Goal: Find specific page/section: Find specific page/section

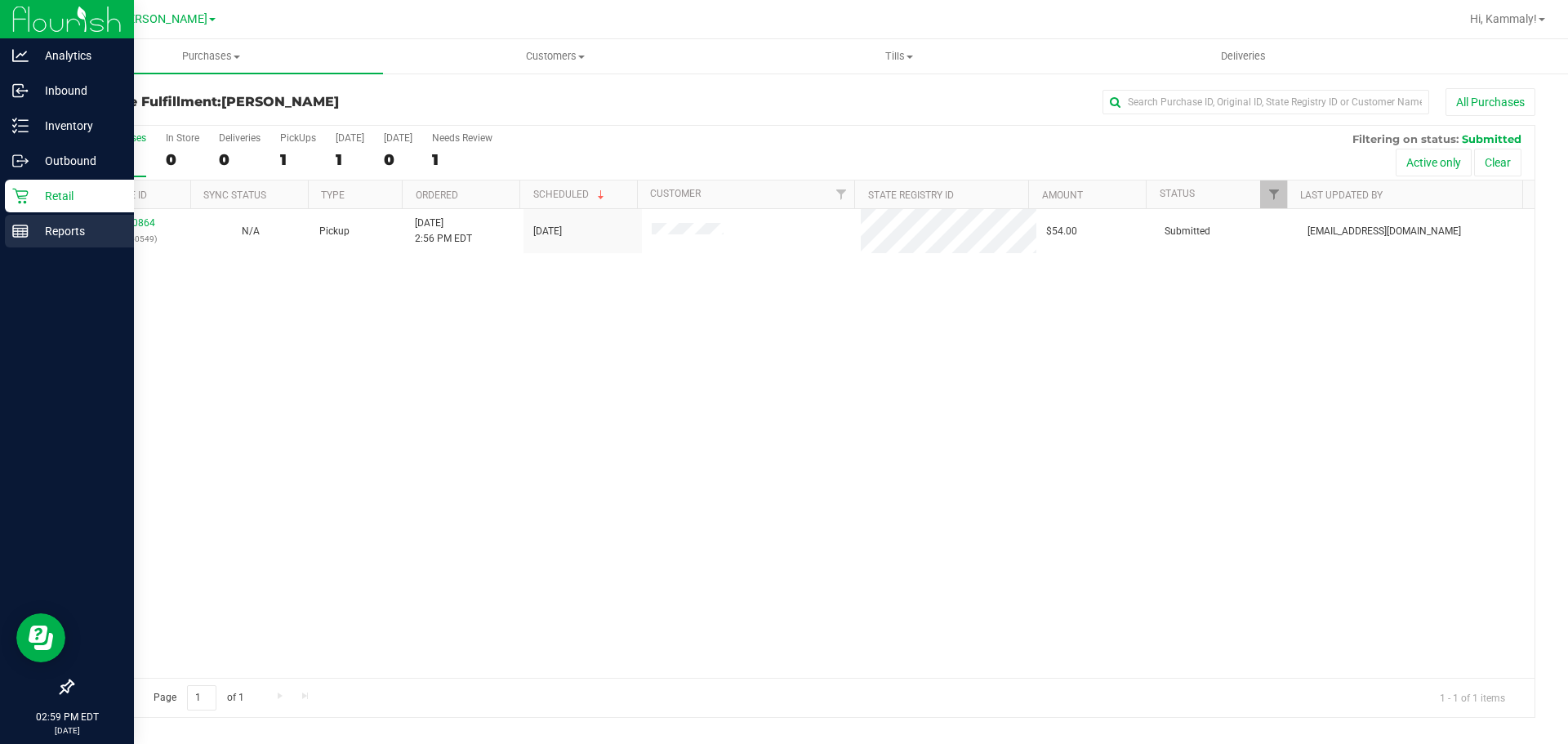
click at [9, 230] on div "Reports" at bounding box center [70, 231] width 129 height 32
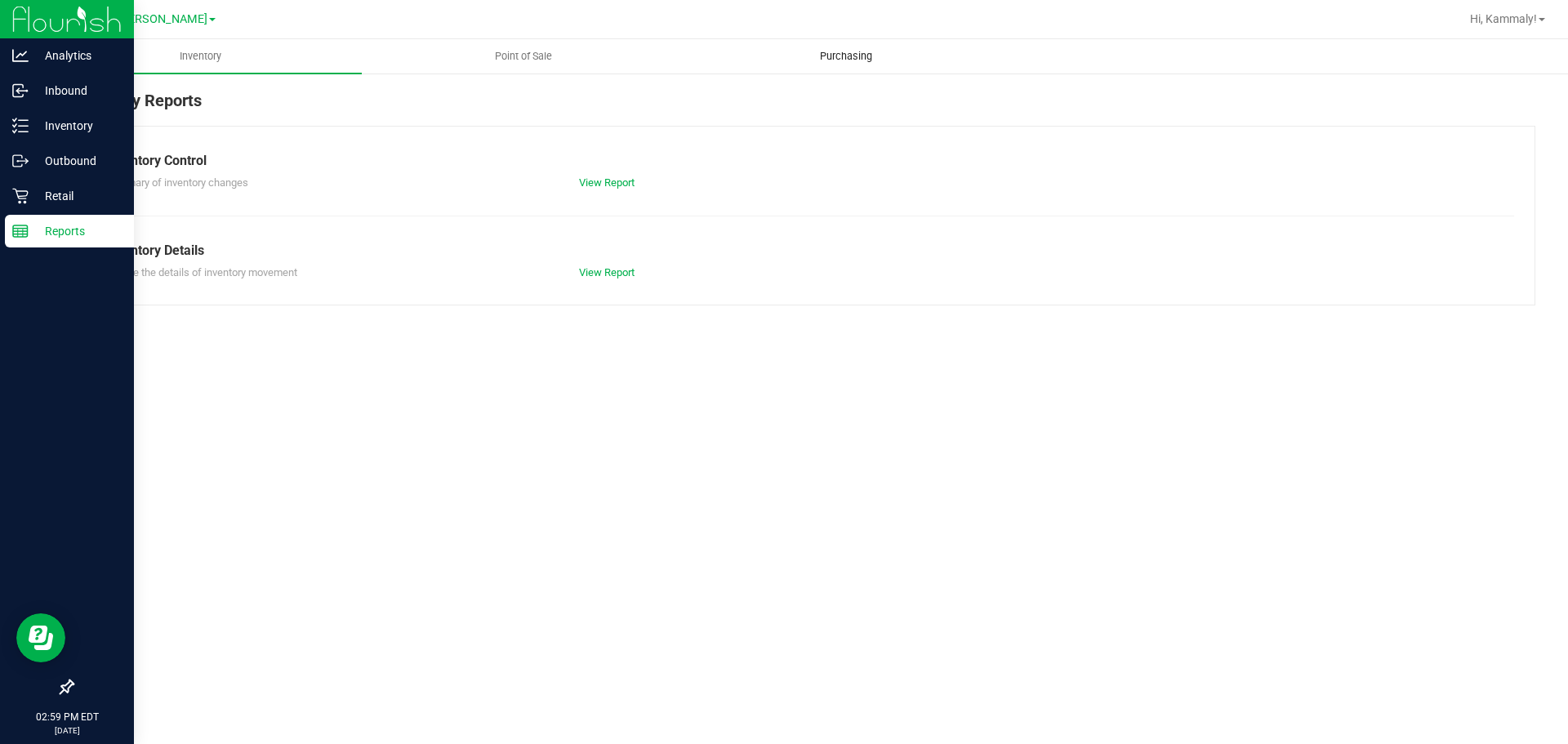
click at [849, 66] on uib-tab-heading "Purchasing" at bounding box center [845, 56] width 321 height 32
click at [538, 44] on uib-tab-heading "Point of Sale" at bounding box center [523, 56] width 321 height 32
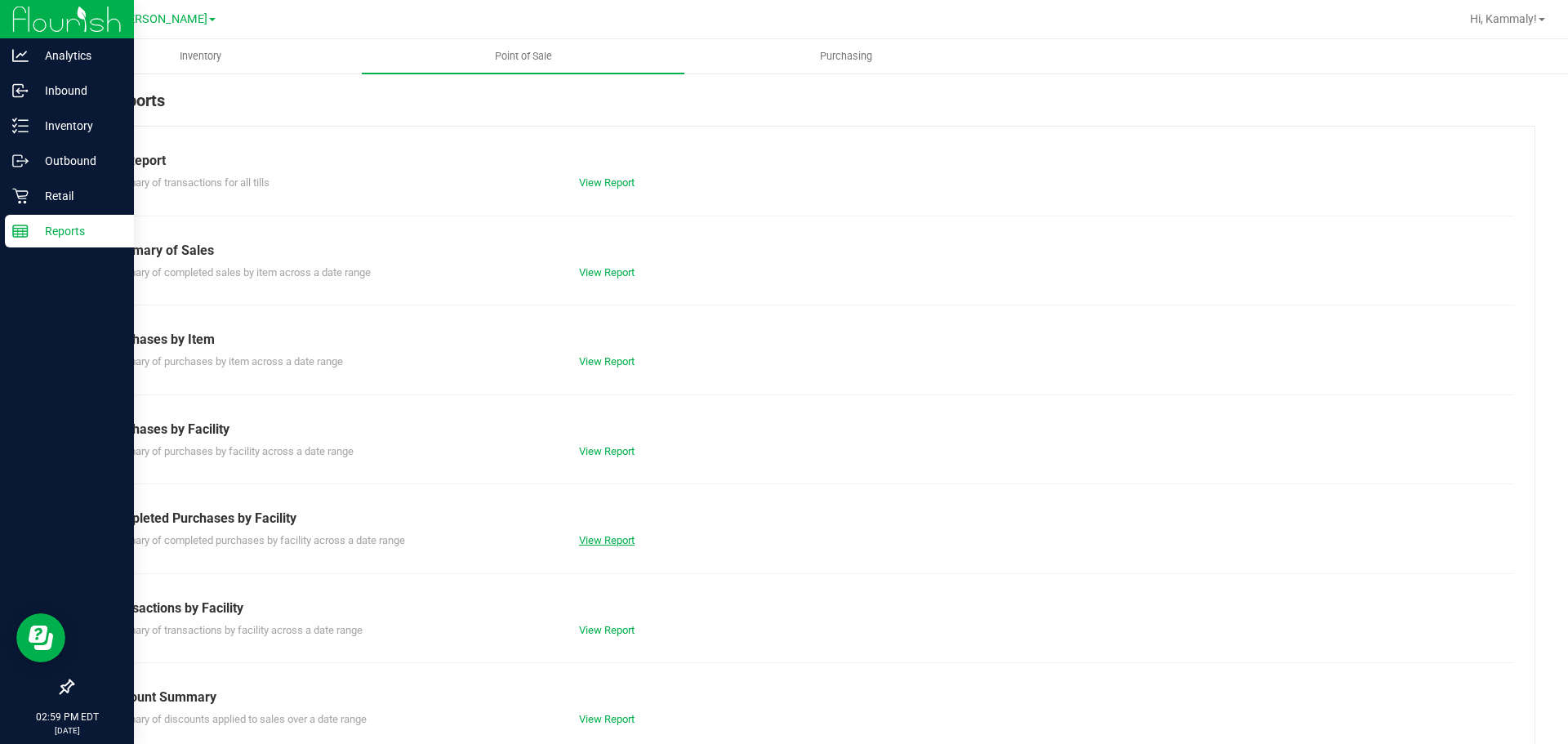
click at [591, 541] on link "View Report" at bounding box center [606, 540] width 55 height 12
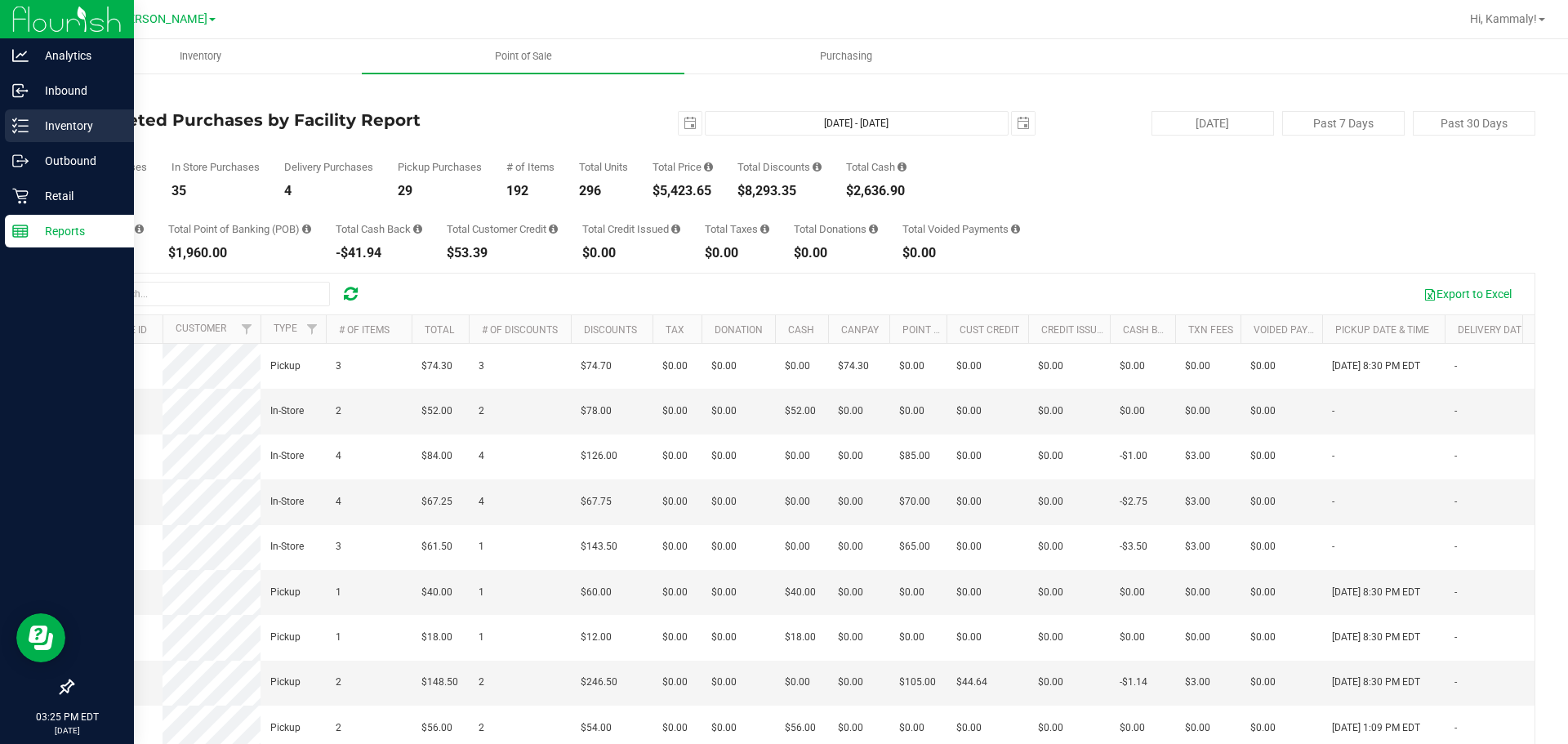
click at [19, 134] on div "Inventory" at bounding box center [70, 126] width 129 height 32
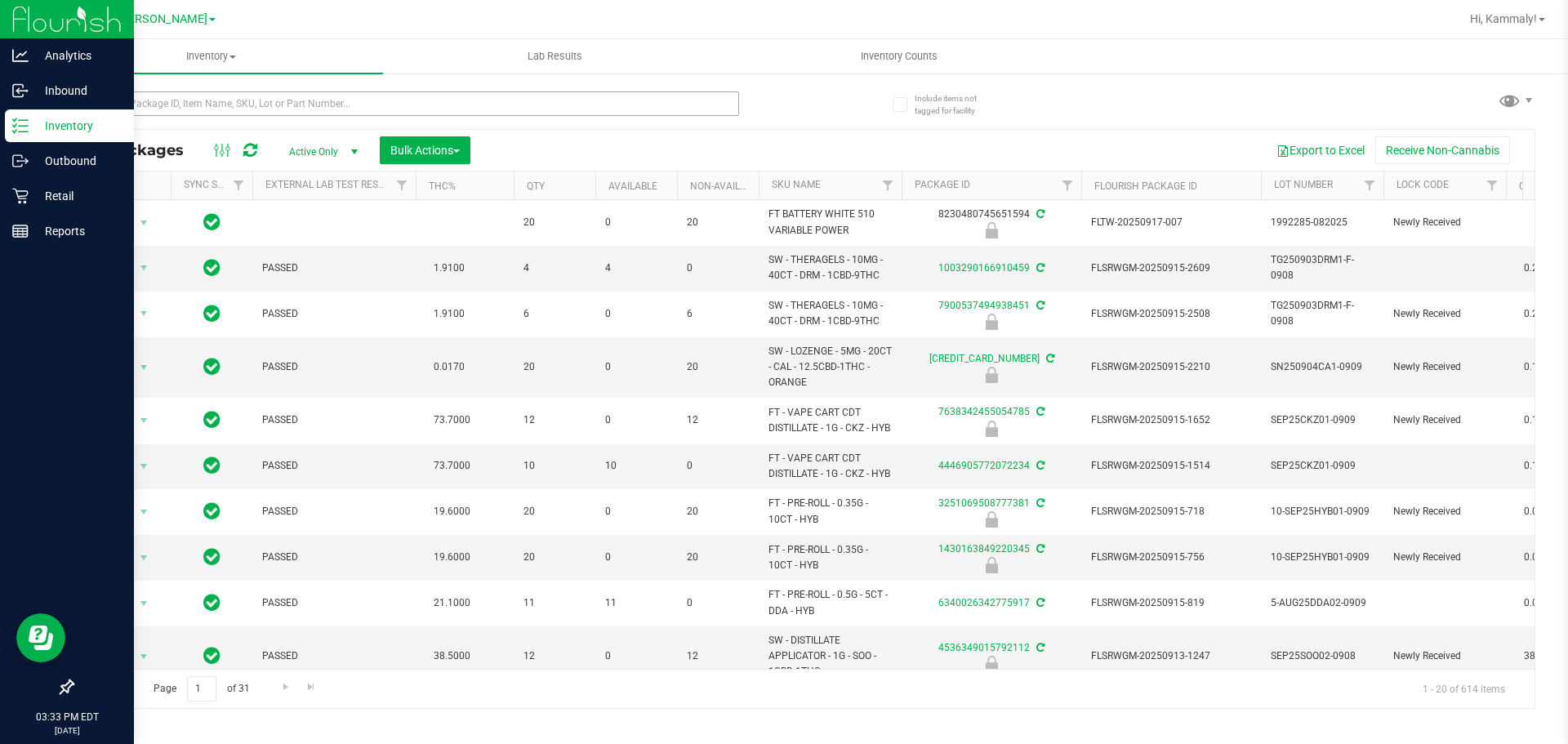
drag, startPoint x: 370, startPoint y: 120, endPoint x: 378, endPoint y: 108, distance: 14.4
click at [374, 117] on div at bounding box center [405, 110] width 667 height 37
click at [380, 106] on input "text" at bounding box center [405, 103] width 667 height 25
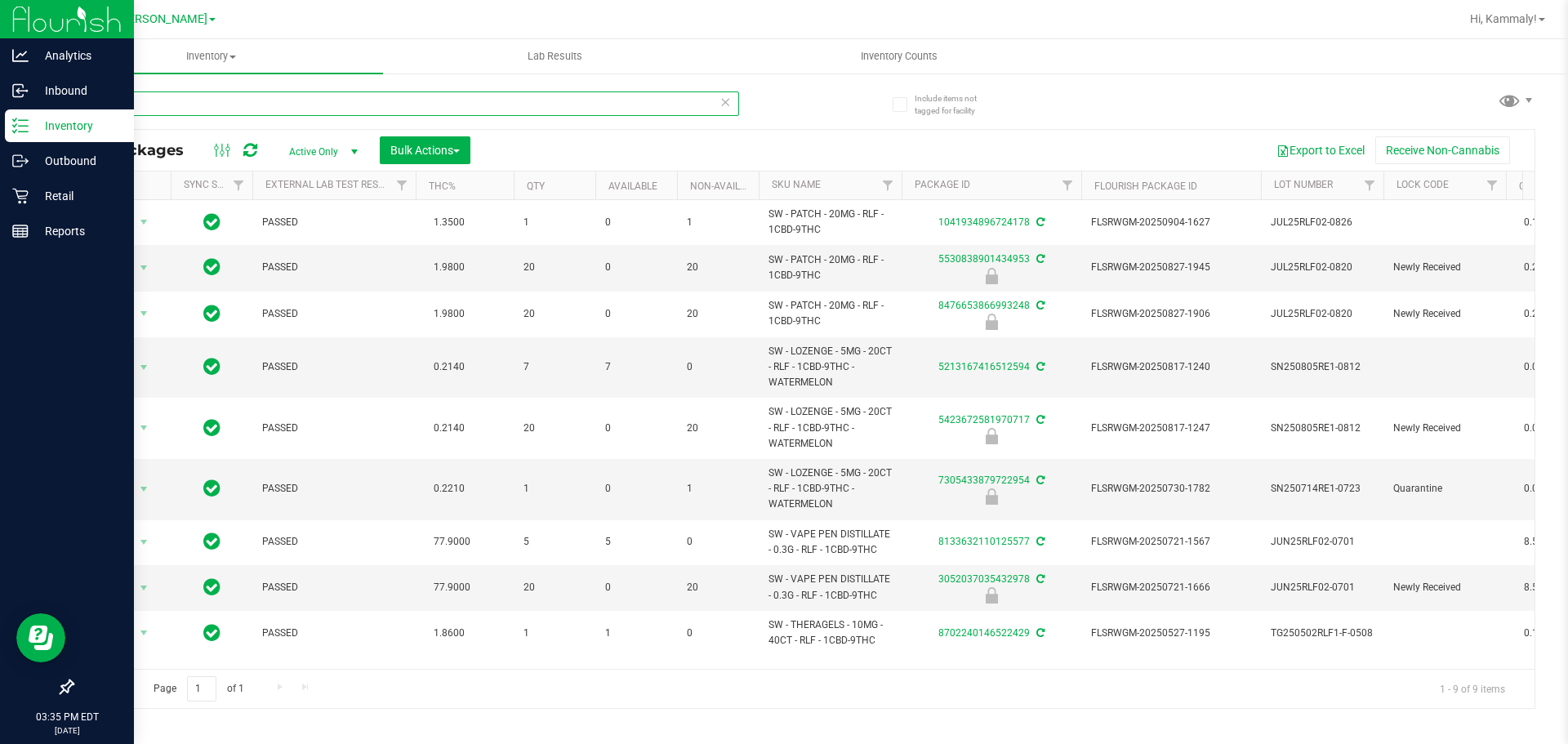
type input "RLF"
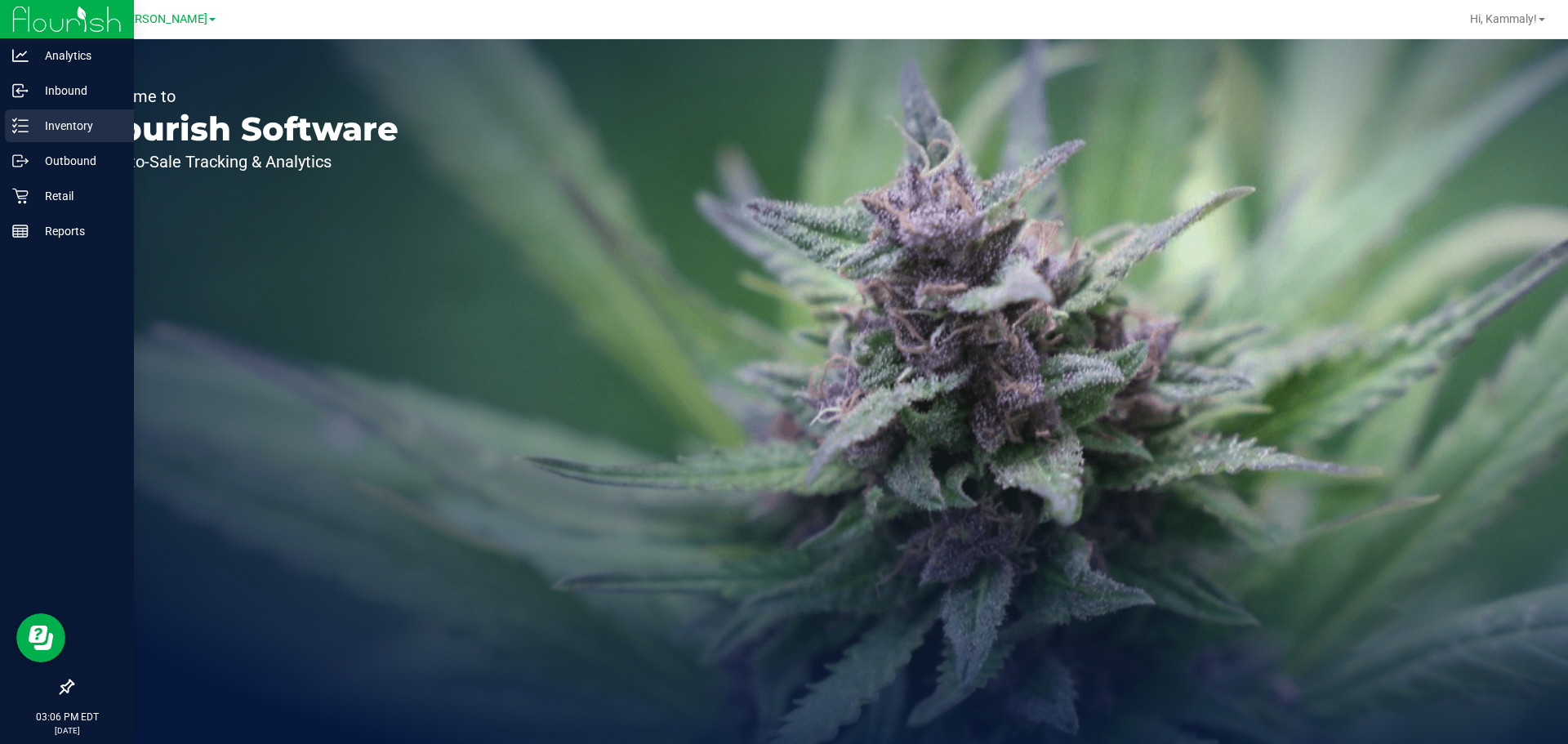
click at [20, 133] on icon at bounding box center [20, 125] width 16 height 16
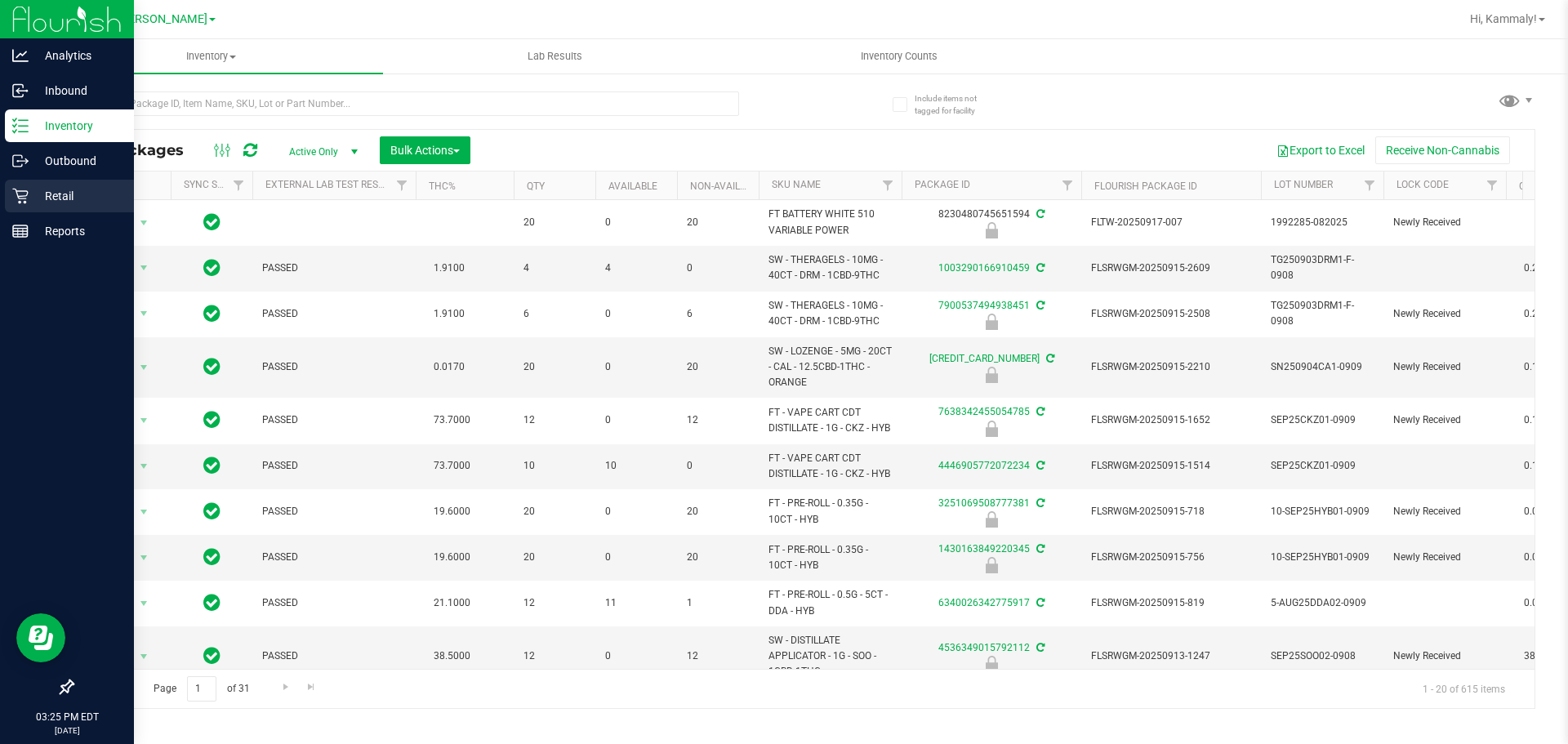
click at [12, 197] on icon at bounding box center [20, 196] width 16 height 16
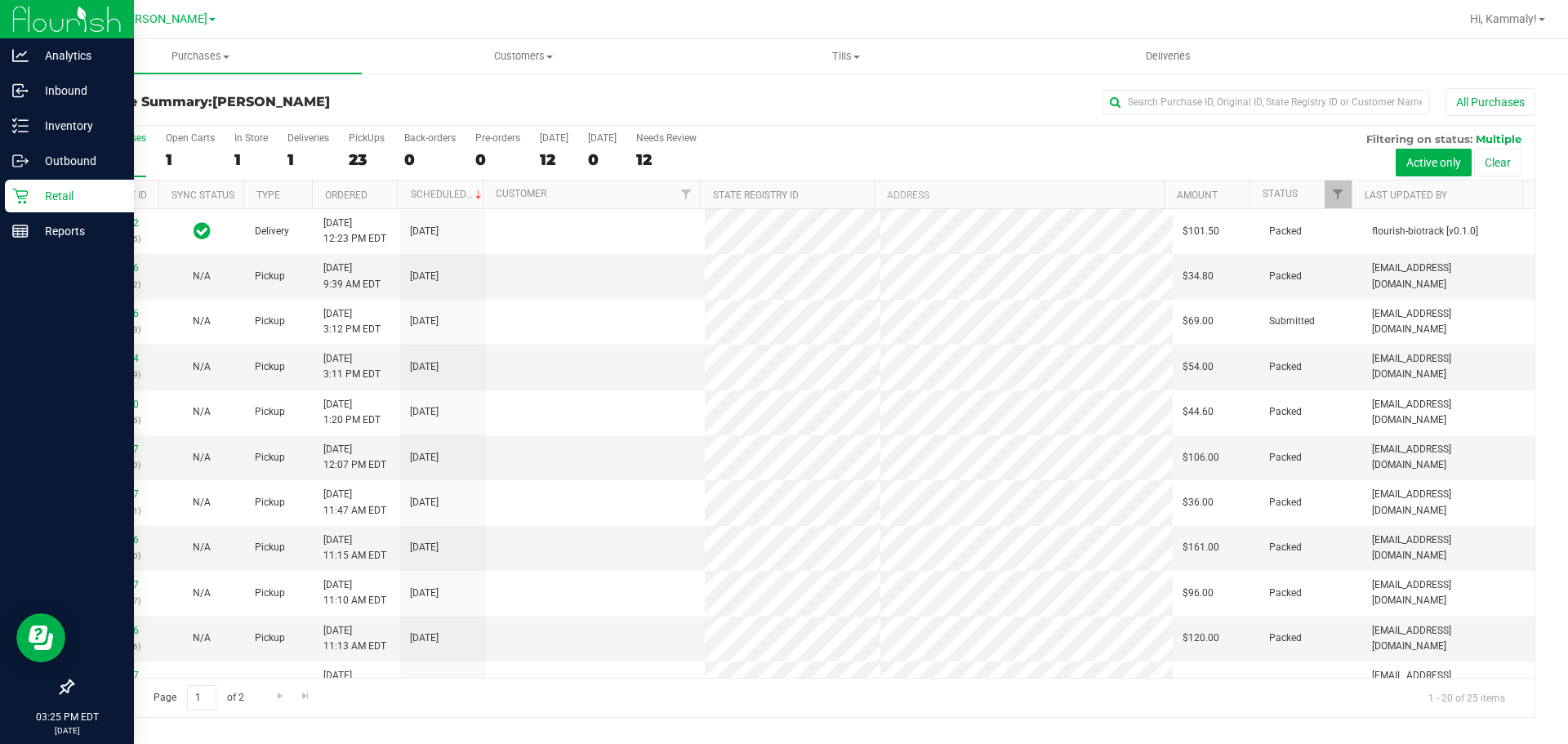
click at [217, 88] on div "Purchase Summary: Brandon WC All Purchases All Purchases 25 Open Carts 1 In Sto…" at bounding box center [803, 403] width 1528 height 662
click at [196, 60] on span "Purchases" at bounding box center [200, 56] width 323 height 14
click at [162, 123] on li "Fulfillment" at bounding box center [200, 118] width 323 height 20
